Goal: Information Seeking & Learning: Learn about a topic

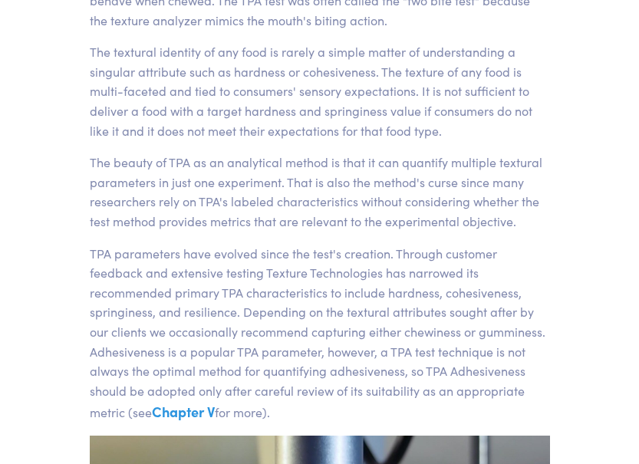
scroll to position [310, 0]
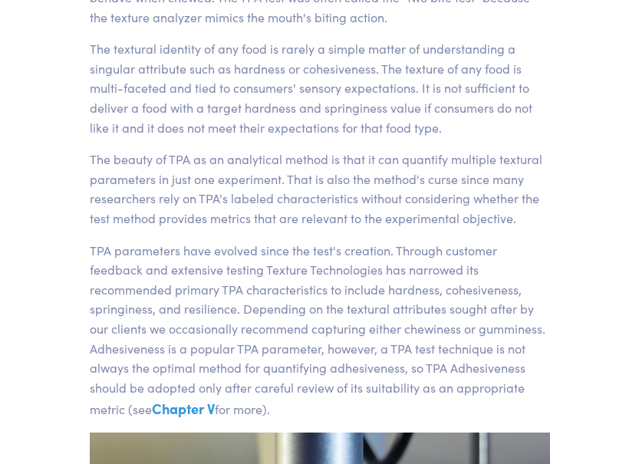
click at [187, 411] on link "Chapter V" at bounding box center [183, 408] width 63 height 19
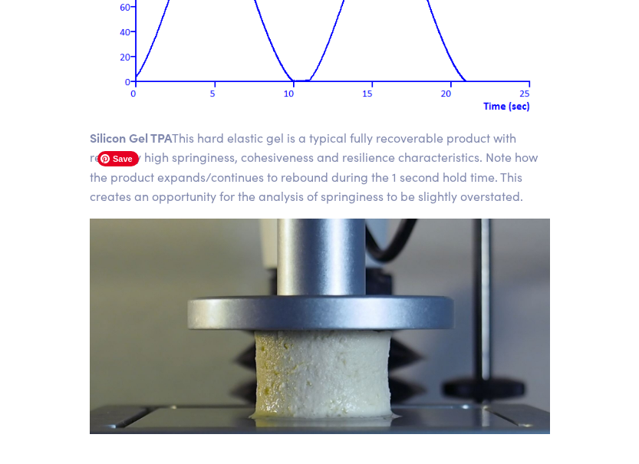
scroll to position [18454, 0]
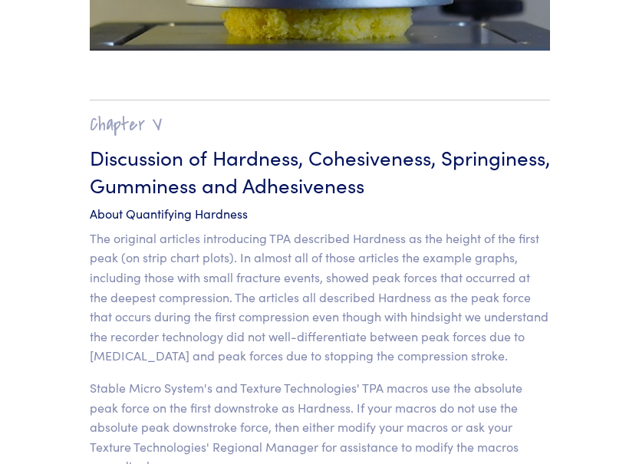
scroll to position [11771, 0]
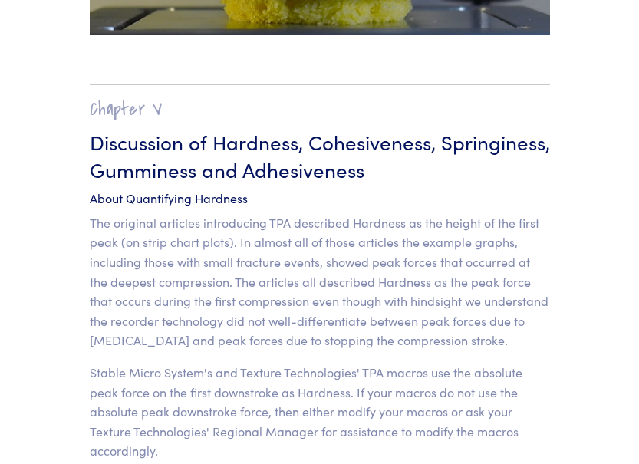
click at [370, 221] on p "The original articles introducing TPA described Hardness as the height of the f…" at bounding box center [320, 281] width 461 height 137
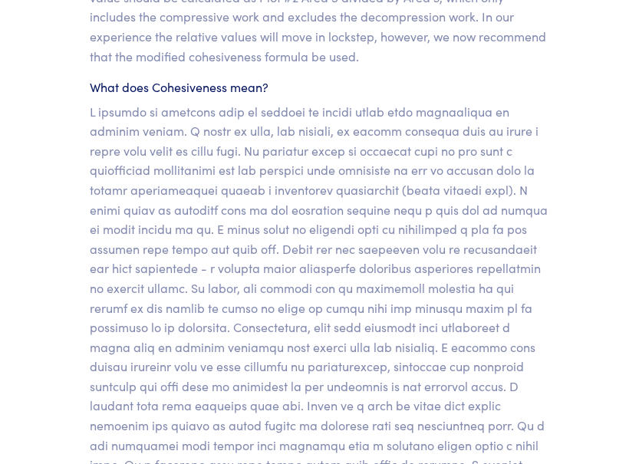
scroll to position [13041, 0]
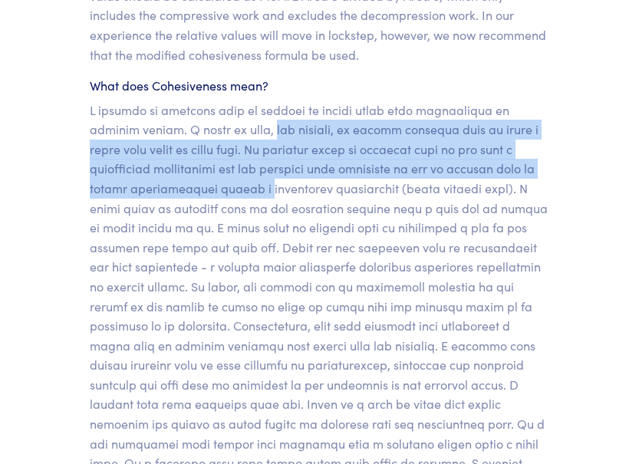
drag, startPoint x: 215, startPoint y: 68, endPoint x: 248, endPoint y: 123, distance: 63.7
click at [248, 123] on p at bounding box center [320, 307] width 461 height 412
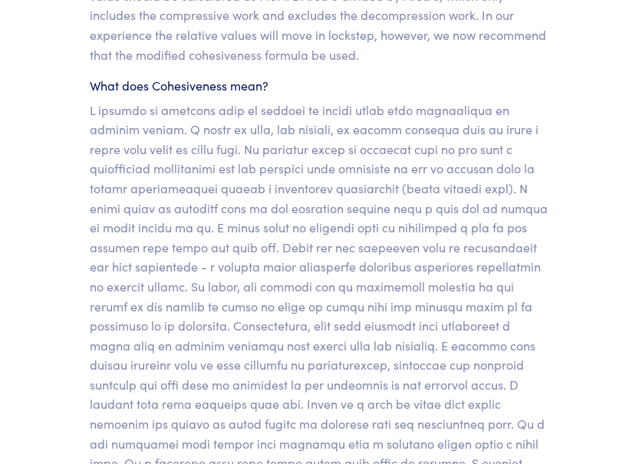
click at [319, 167] on p at bounding box center [320, 307] width 461 height 412
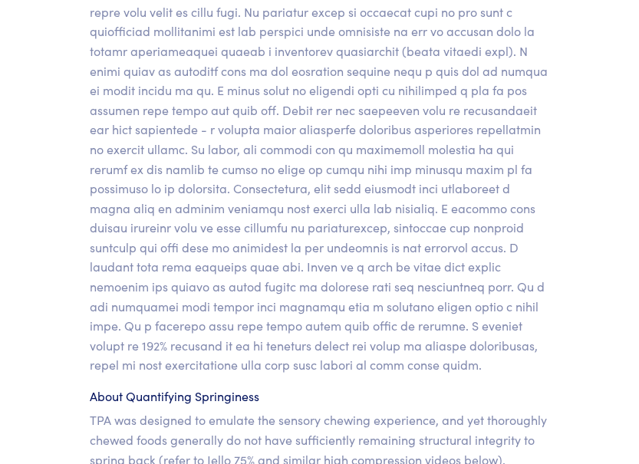
scroll to position [13330, 0]
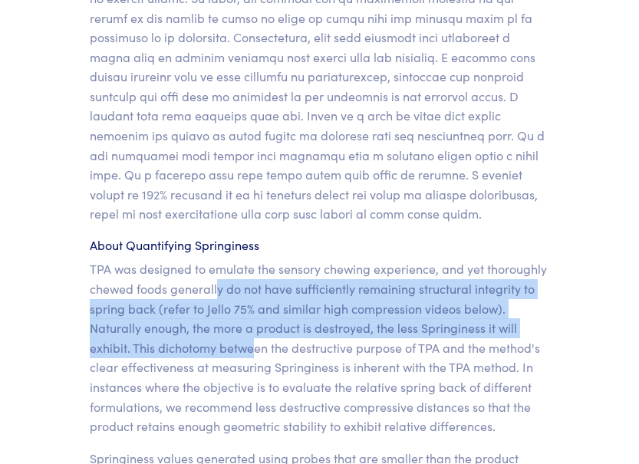
drag, startPoint x: 216, startPoint y: 229, endPoint x: 252, endPoint y: 282, distance: 64.3
click at [252, 282] on p "TPA was designed to emulate the sensory chewing experience, and yet thoroughly …" at bounding box center [320, 347] width 461 height 177
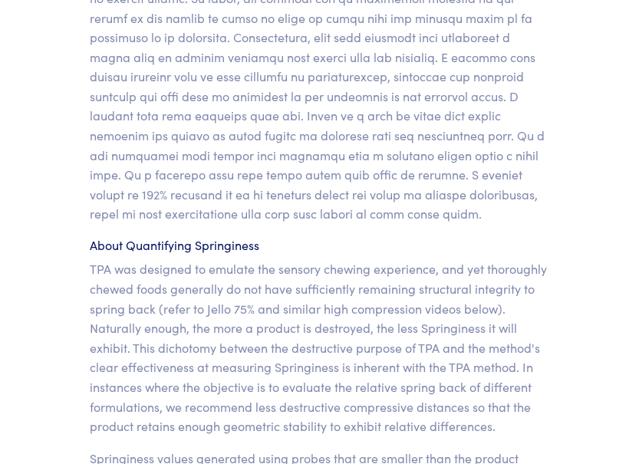
click at [351, 286] on p "TPA was designed to emulate the sensory chewing experience, and yet thoroughly …" at bounding box center [320, 347] width 461 height 177
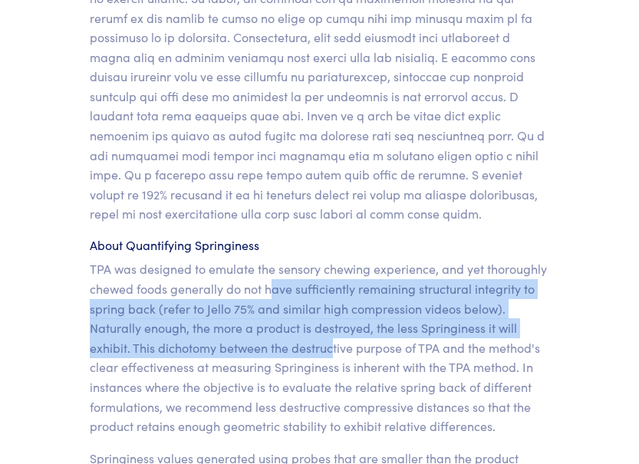
drag, startPoint x: 287, startPoint y: 258, endPoint x: 339, endPoint y: 295, distance: 63.9
click at [332, 296] on p "TPA was designed to emulate the sensory chewing experience, and yet thoroughly …" at bounding box center [320, 347] width 461 height 177
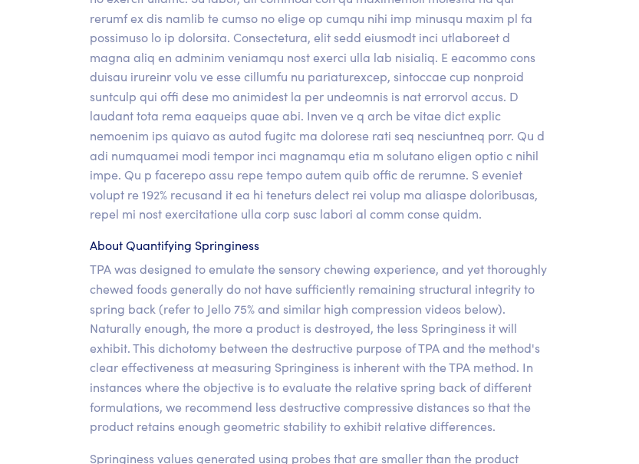
click at [355, 296] on p "TPA was designed to emulate the sensory chewing experience, and yet thoroughly …" at bounding box center [320, 347] width 461 height 177
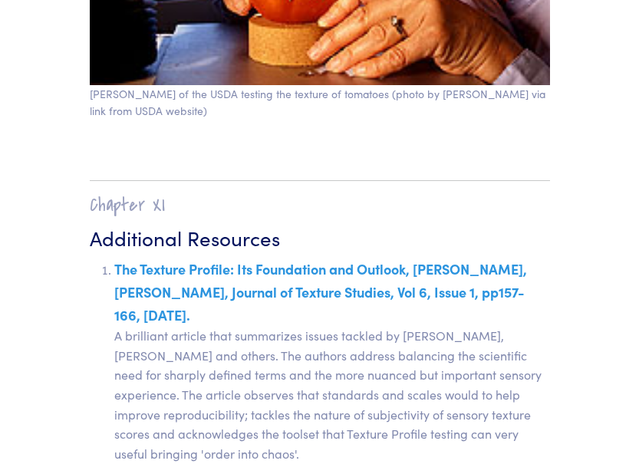
scroll to position [24054, 0]
